Goal: Ask a question

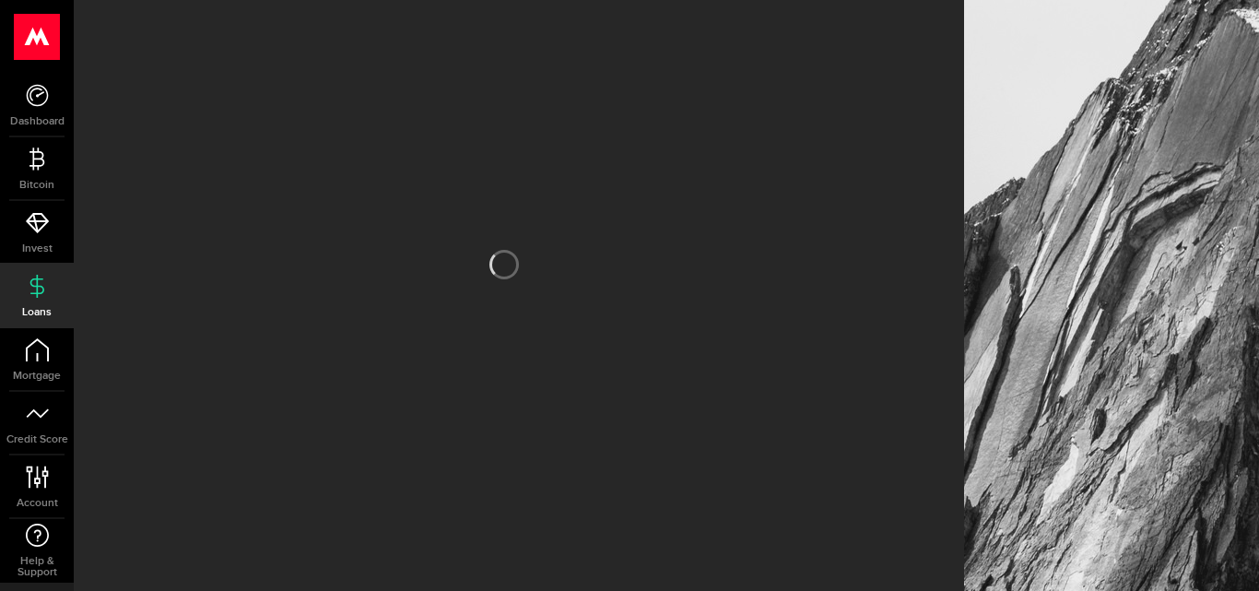
click at [937, 64] on div at bounding box center [519, 295] width 891 height 591
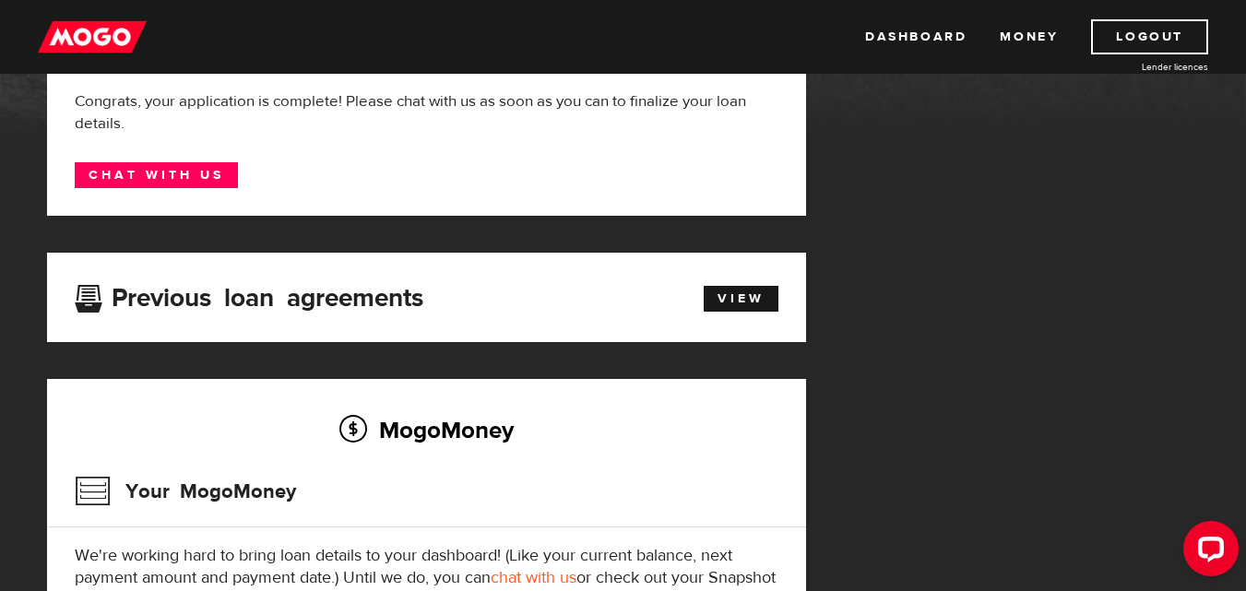
scroll to position [92, 0]
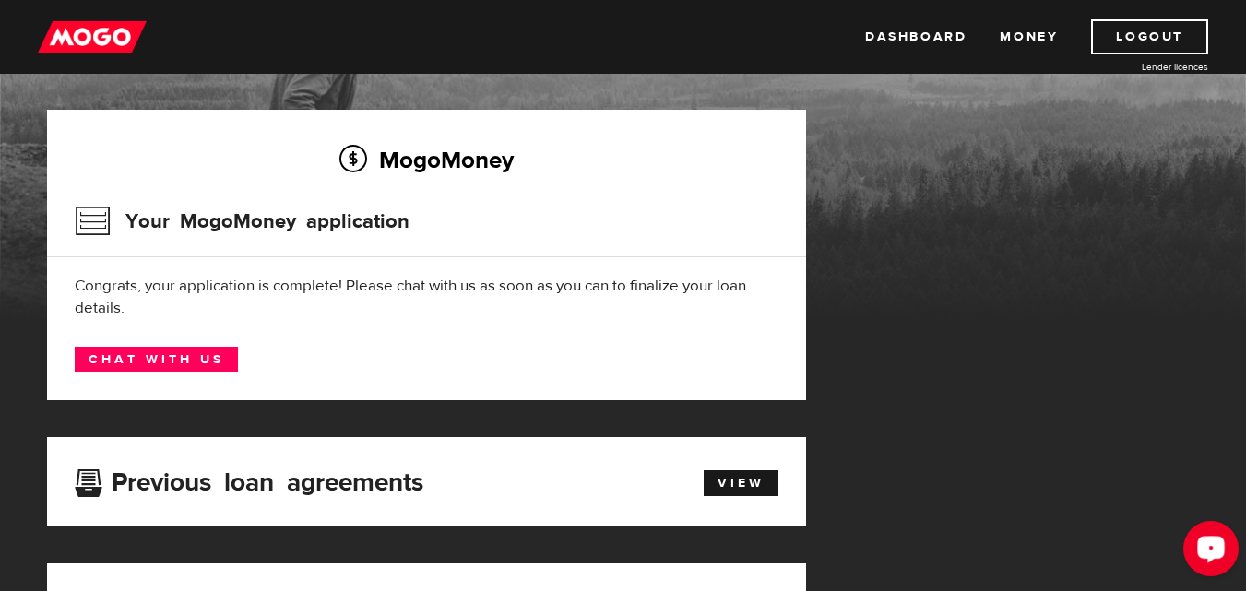
click at [1194, 546] on button "Open LiveChat chat widget" at bounding box center [1210, 548] width 55 height 55
drag, startPoint x: 1027, startPoint y: 115, endPoint x: 1040, endPoint y: 162, distance: 48.8
click at [1028, 116] on div "MogoMoney Your MogoMoney application Expired Your MogoMoney credit decision has…" at bounding box center [623, 526] width 1180 height 832
click at [198, 354] on link "Chat with us" at bounding box center [156, 360] width 163 height 26
